Goal: Task Accomplishment & Management: Use online tool/utility

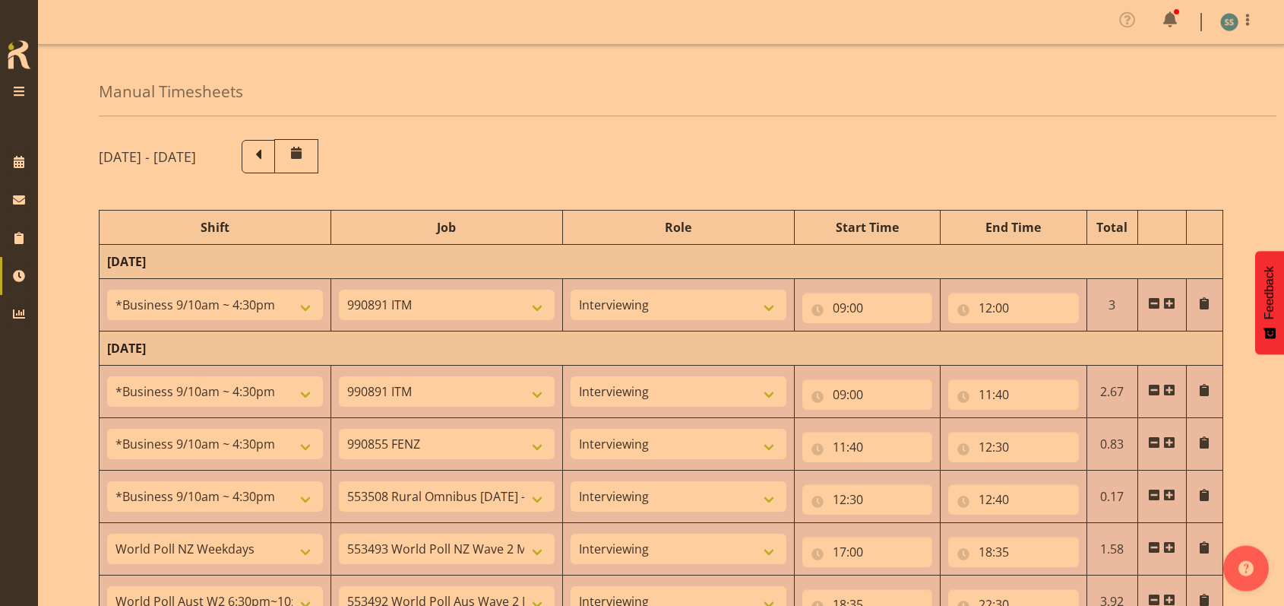
select select "26078"
select select "10549"
select select "47"
select select "26078"
select select "10549"
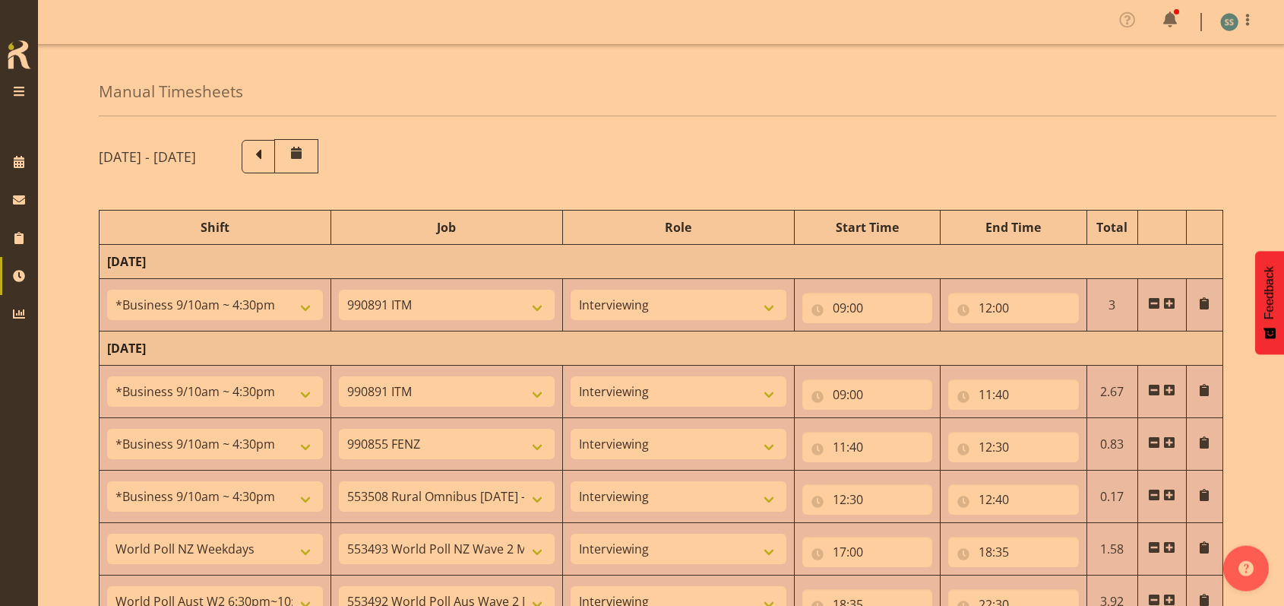
select select "47"
select select "26078"
select select "9636"
select select "47"
select select "26078"
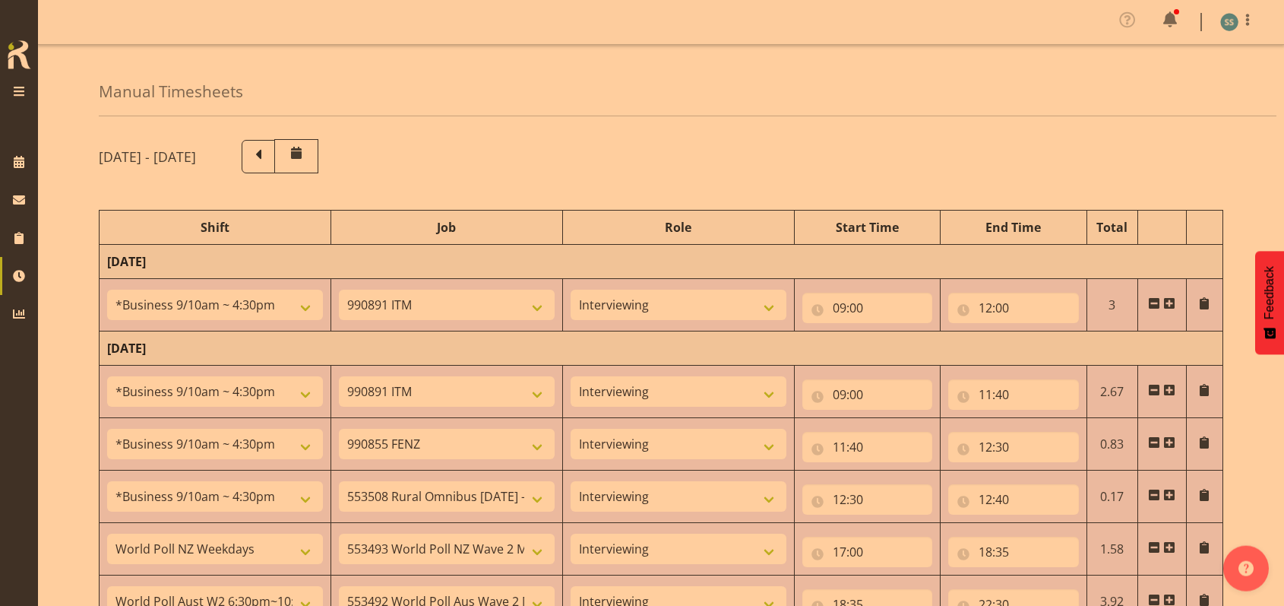
select select "10536"
select select "47"
select select "41604"
select select "10527"
select select "47"
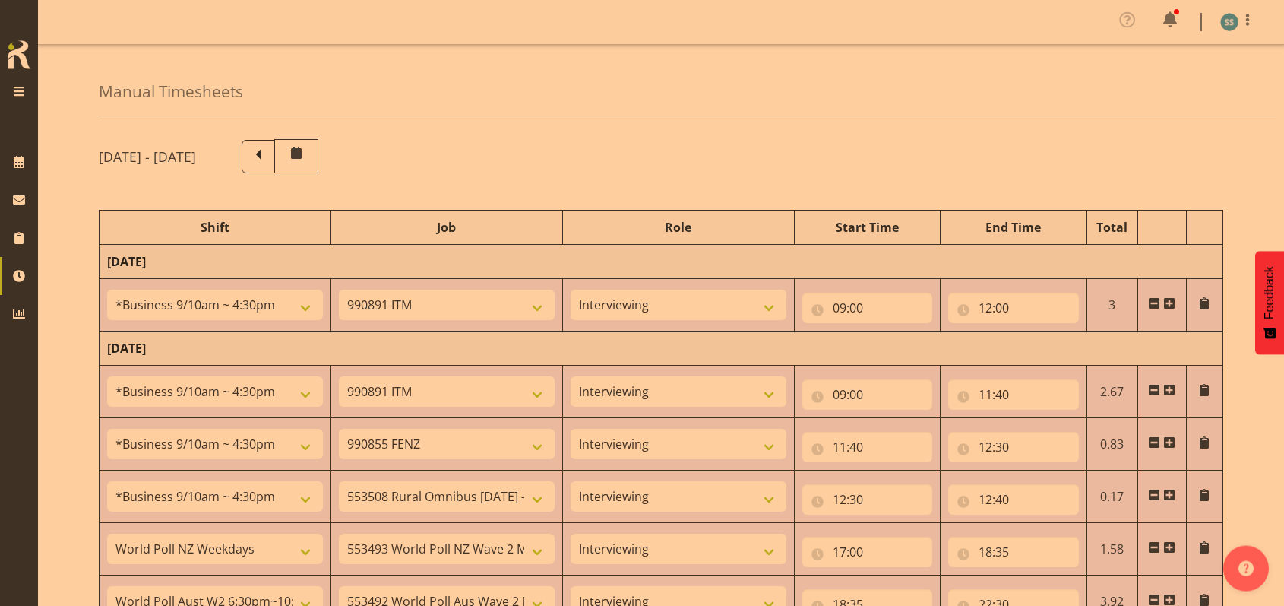
select select "56692"
select select "10499"
select select "47"
select select "22"
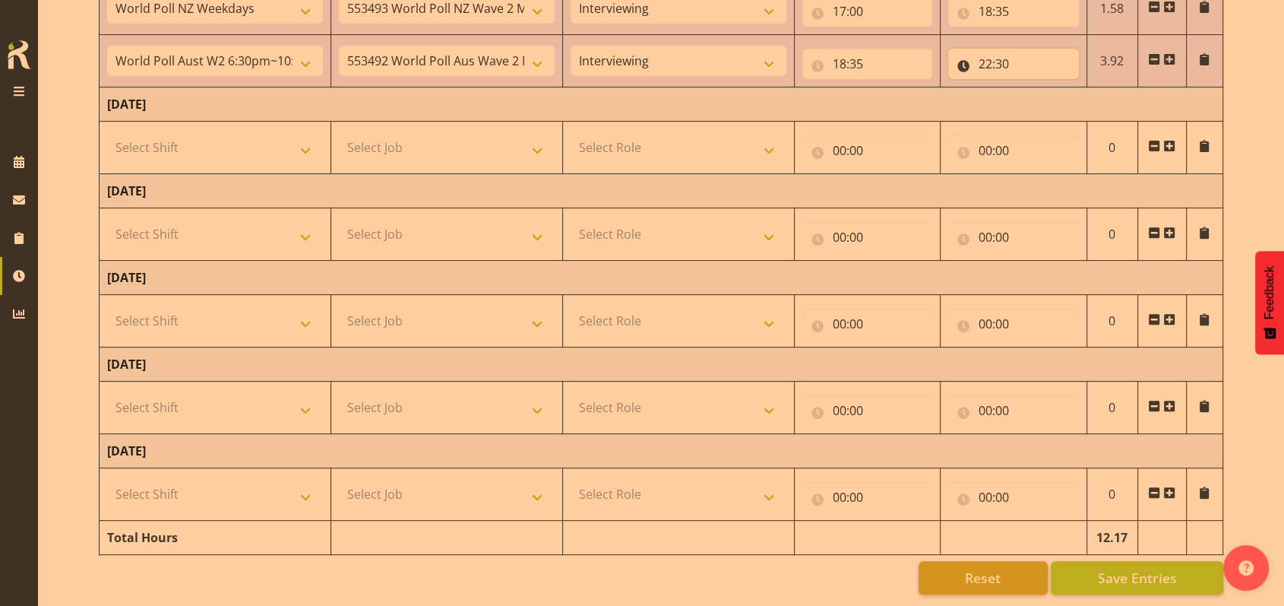
click at [1008, 49] on input "22:30" at bounding box center [1013, 64] width 131 height 30
click at [1088, 90] on select "00 01 02 03 04 05 06 07 08 09 10 11 12 13 14 15 16 17 18 19 20 21 22 23 24 25 2…" at bounding box center [1092, 103] width 34 height 30
select select "45"
click at [1075, 88] on select "00 01 02 03 04 05 06 07 08 09 10 11 12 13 14 15 16 17 18 19 20 21 22 23 24 25 2…" at bounding box center [1092, 103] width 34 height 30
type input "22:45"
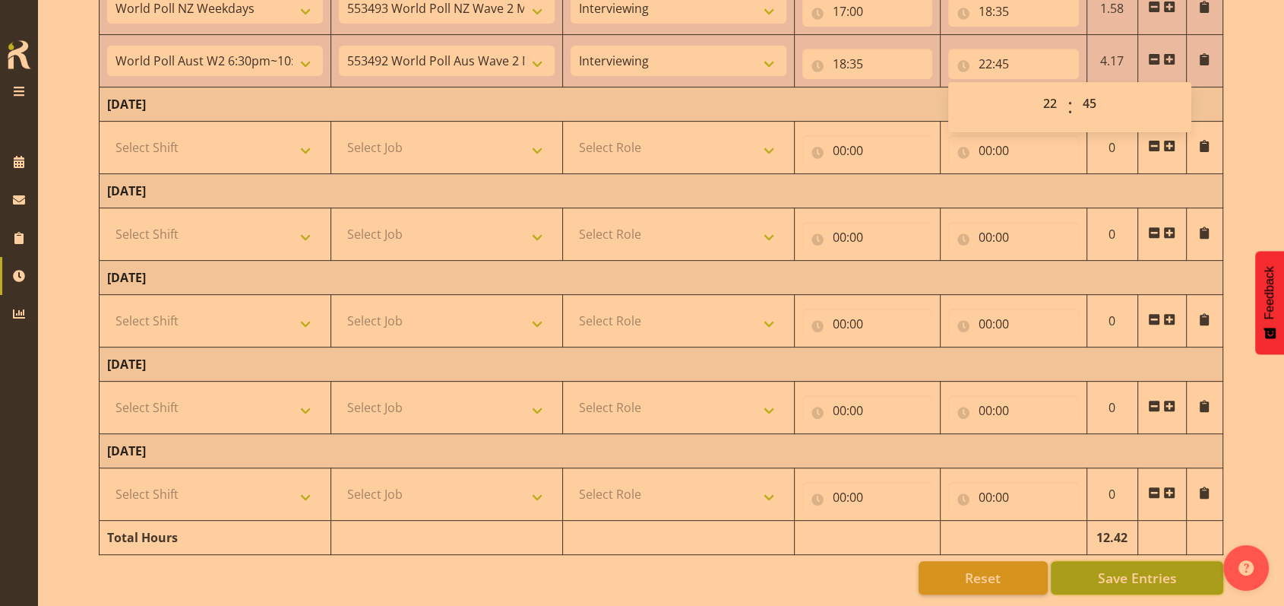
click at [1103, 568] on span "Save Entries" at bounding box center [1136, 578] width 79 height 20
